Goal: Transaction & Acquisition: Obtain resource

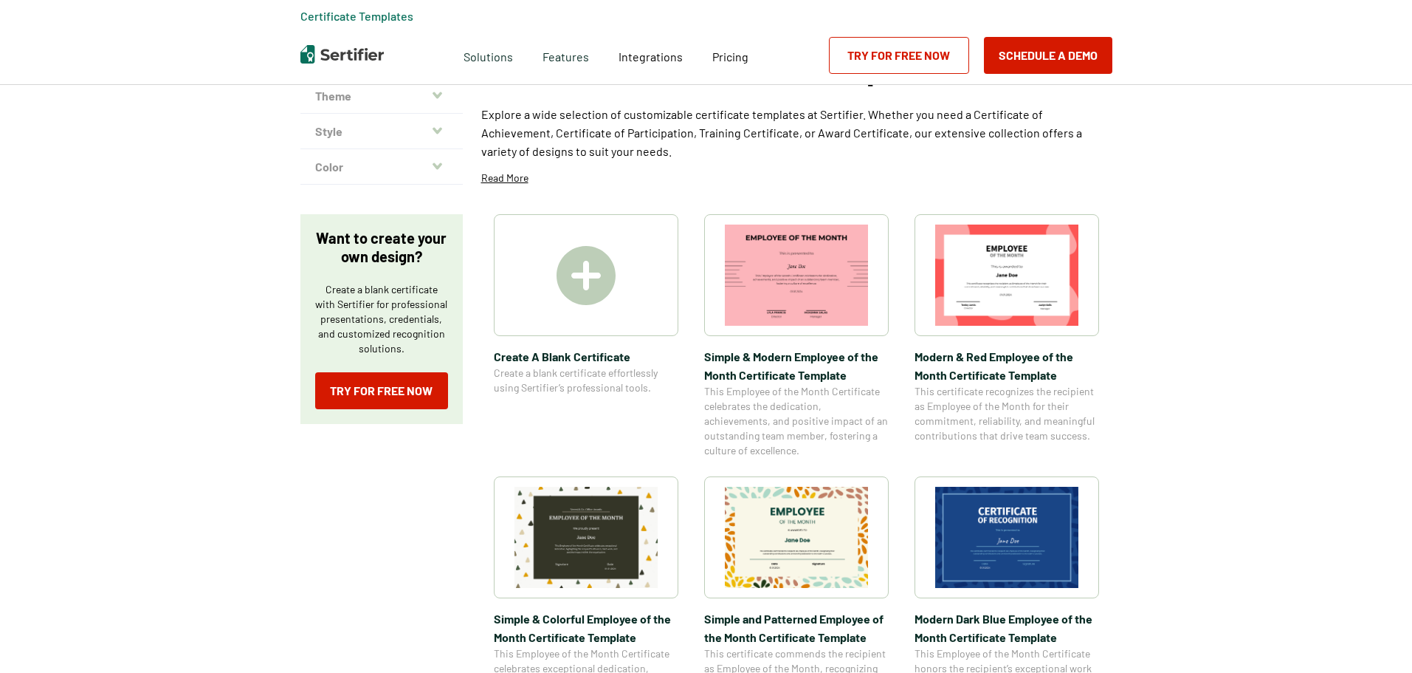
scroll to position [148, 0]
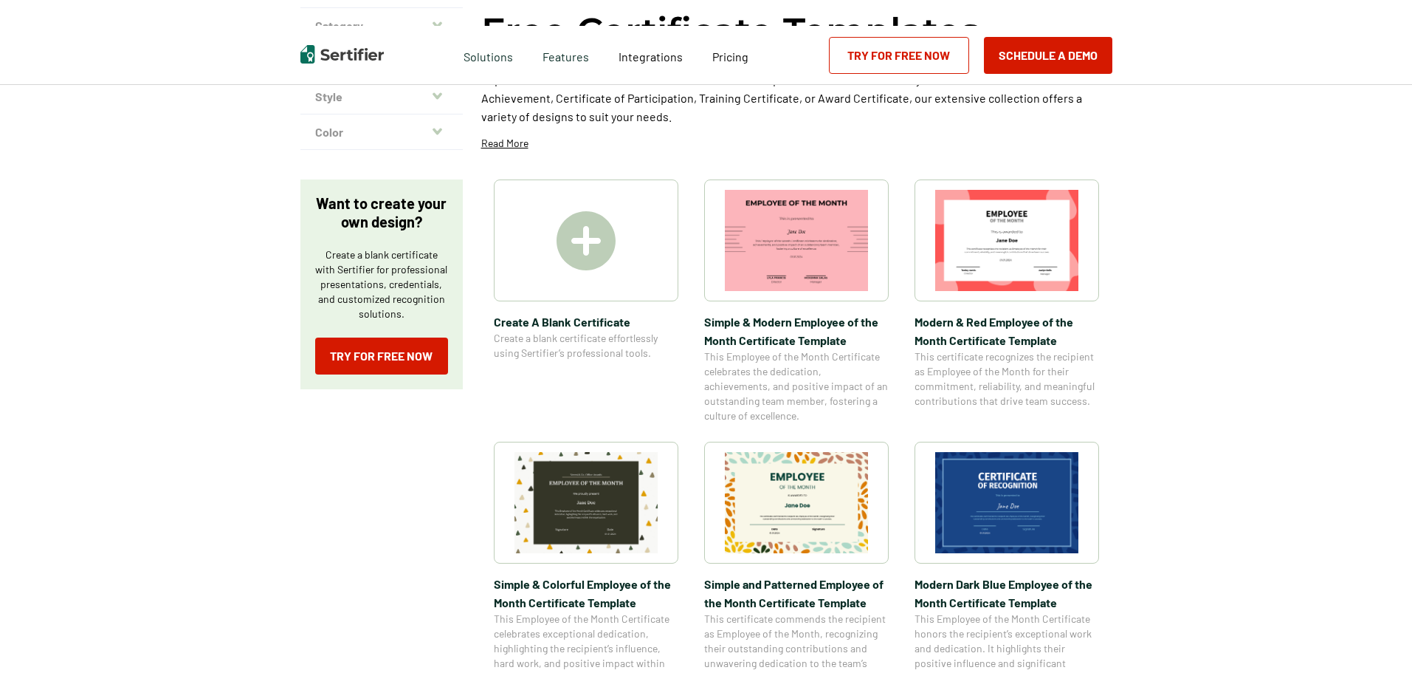
click at [608, 254] on img at bounding box center [586, 240] width 59 height 59
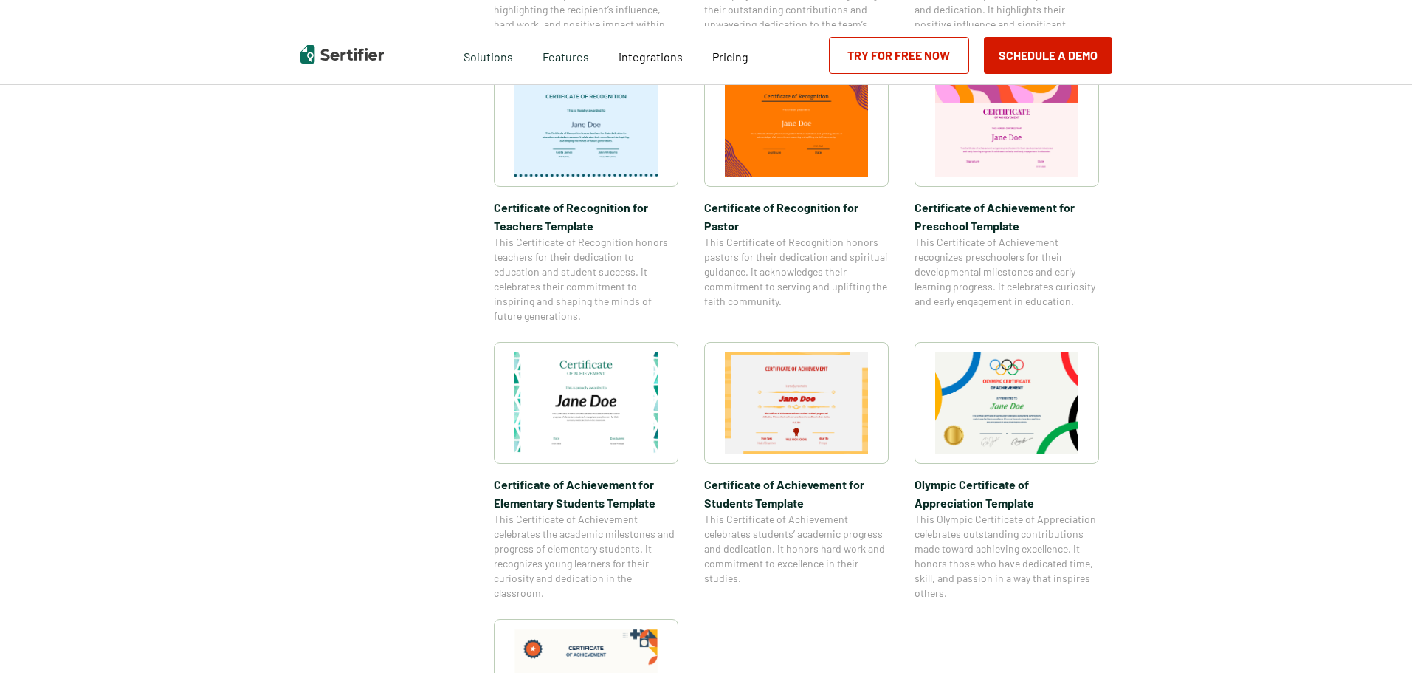
scroll to position [812, 0]
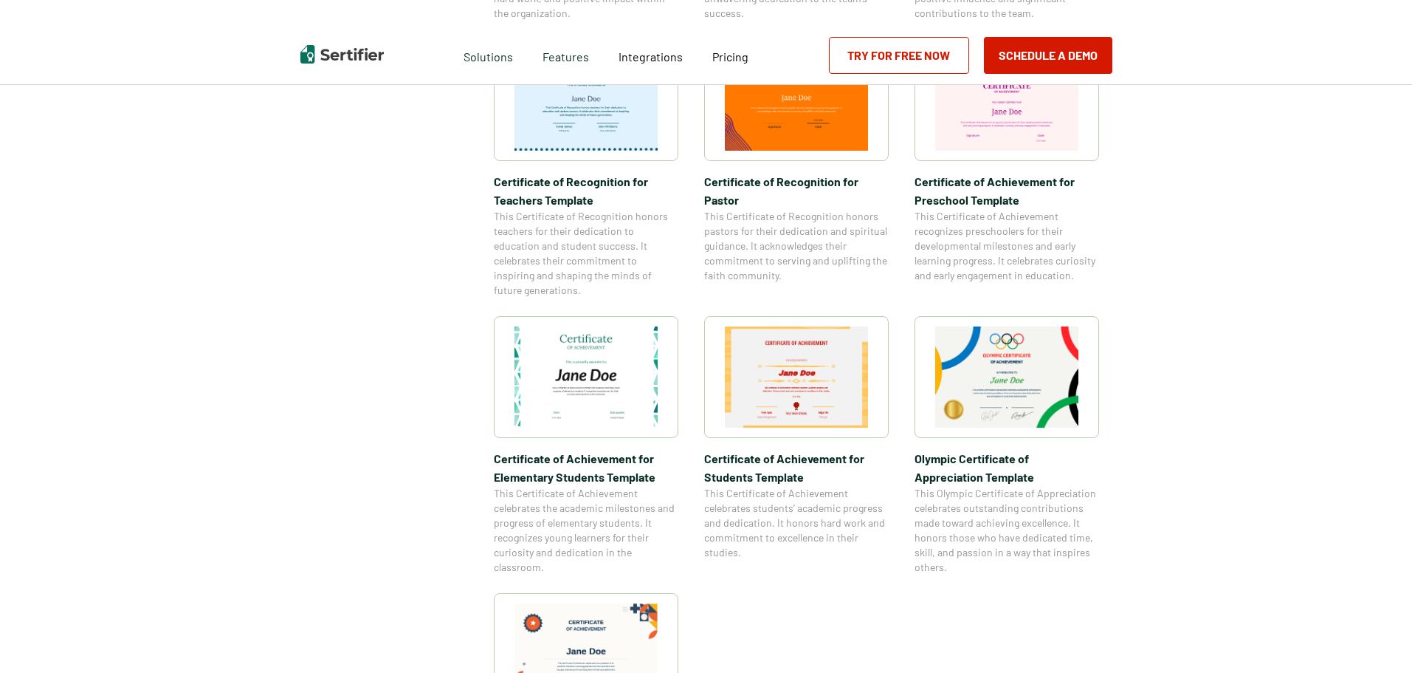
click at [583, 388] on img at bounding box center [586, 376] width 143 height 101
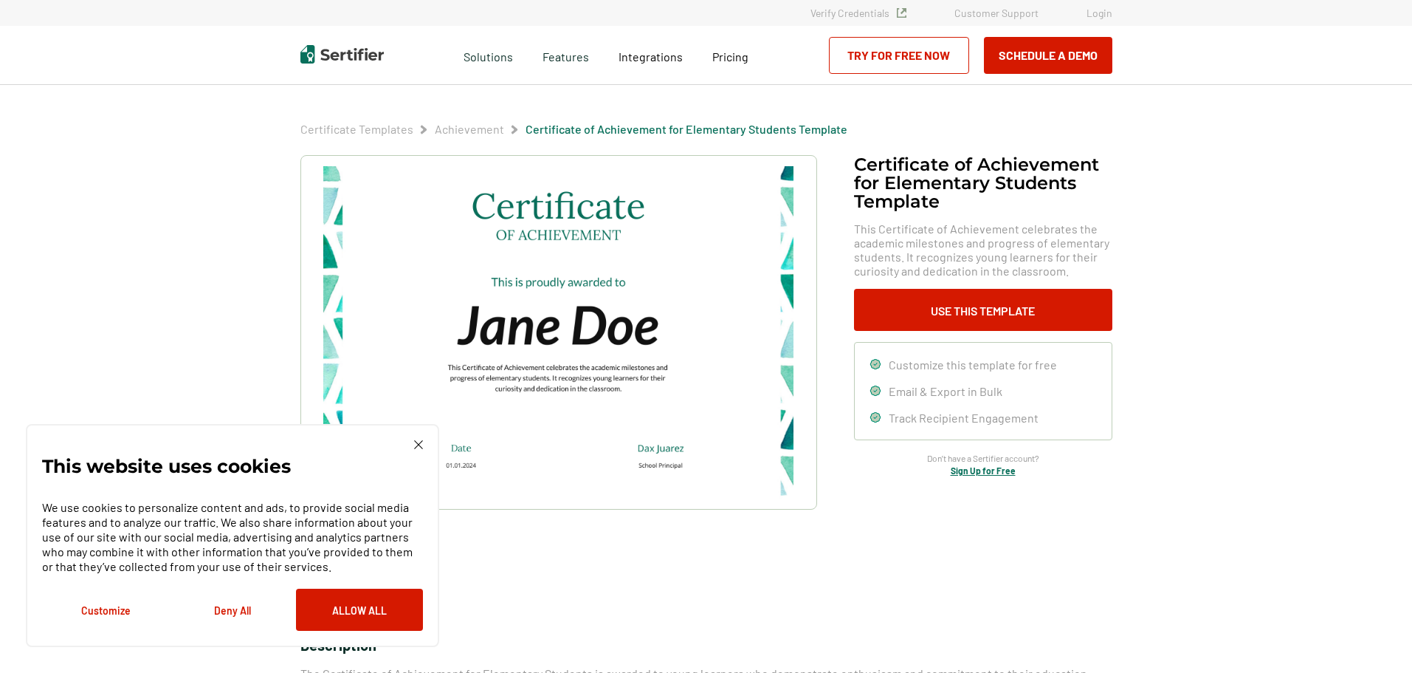
click at [419, 444] on img at bounding box center [418, 444] width 9 height 9
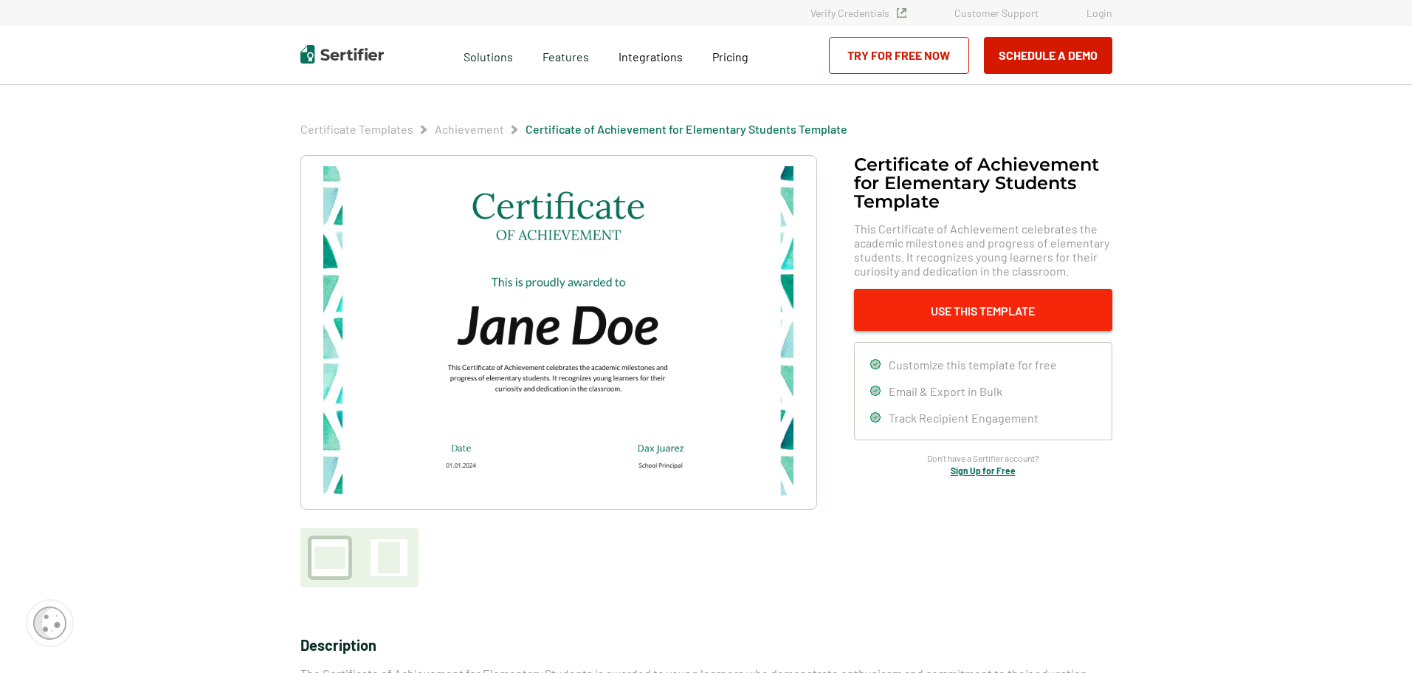
click at [998, 320] on button "Use This Template" at bounding box center [983, 310] width 258 height 42
